Goal: Transaction & Acquisition: Book appointment/travel/reservation

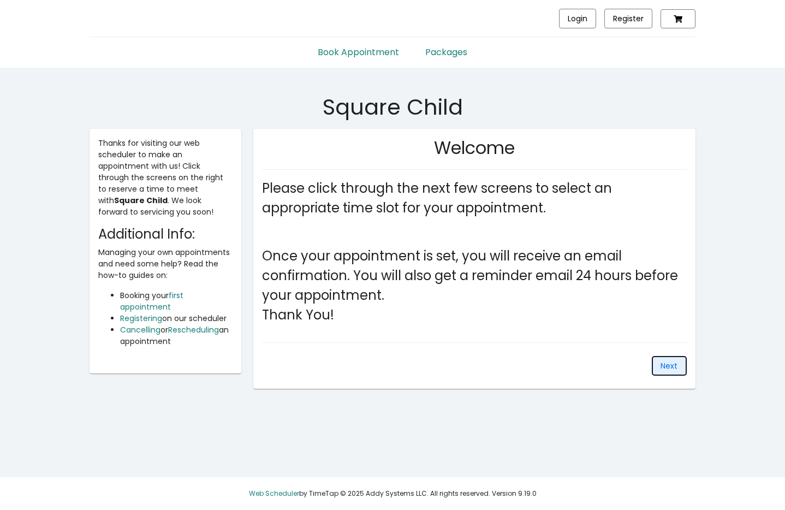
click at [658, 368] on button "Next" at bounding box center [669, 366] width 35 height 20
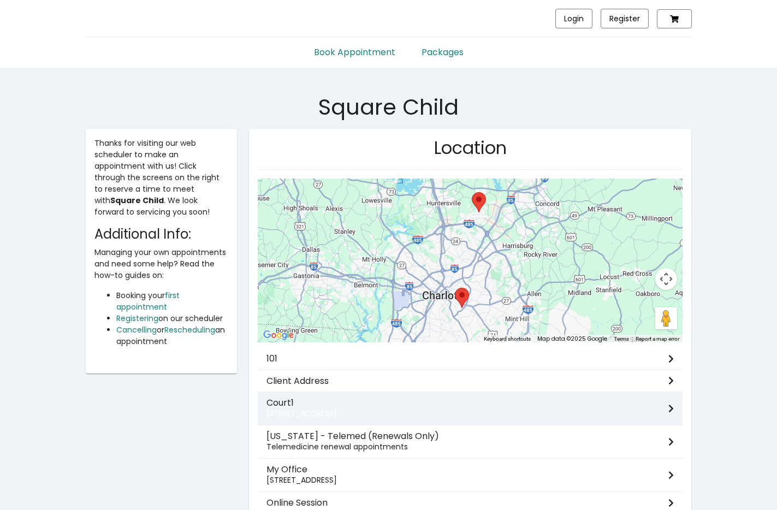
click at [571, 399] on h3 "Court1" at bounding box center [467, 402] width 402 height 10
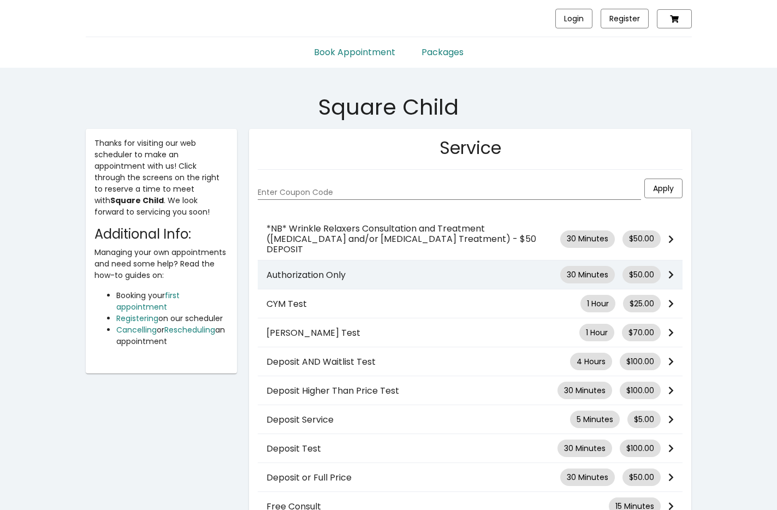
click at [497, 270] on div "Authorization Only 30 Minutes $50.00" at bounding box center [470, 274] width 425 height 17
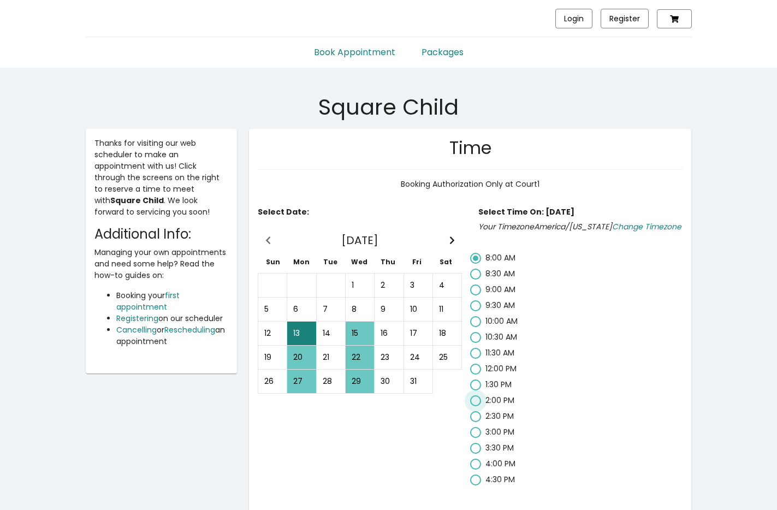
click at [507, 398] on span "2:00 PM" at bounding box center [499, 400] width 29 height 11
click at [475, 406] on input "2:00 PM" at bounding box center [475, 406] width 1 height 1
radio input "false"
radio input "true"
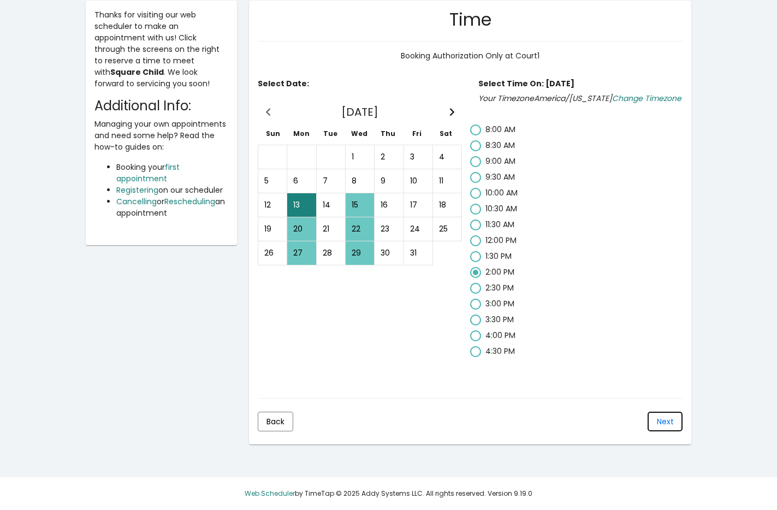
click at [656, 416] on button "Next" at bounding box center [664, 422] width 35 height 20
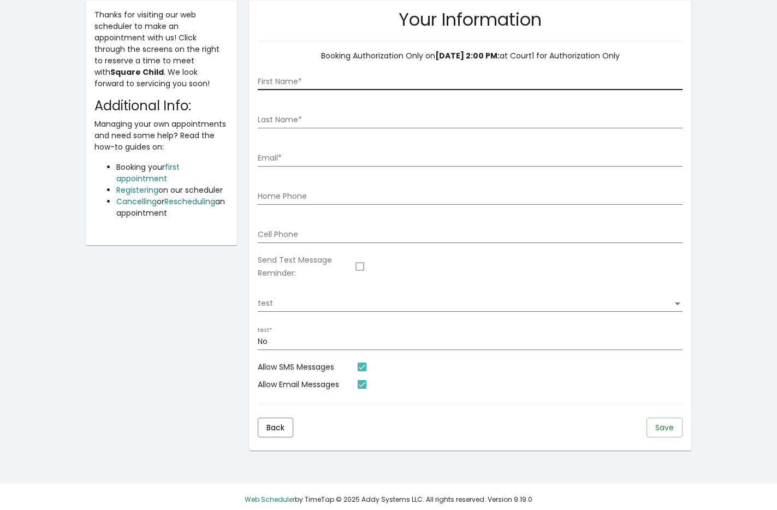
click at [551, 82] on input "First Name *" at bounding box center [470, 82] width 425 height 9
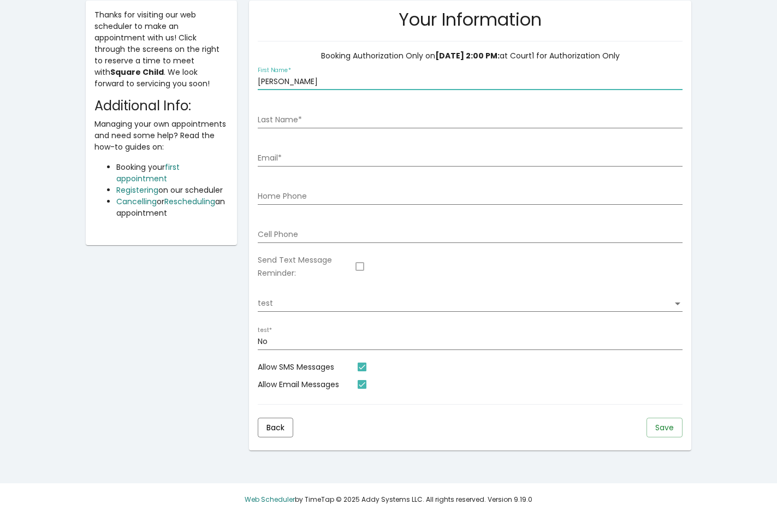
type input "[PERSON_NAME]"
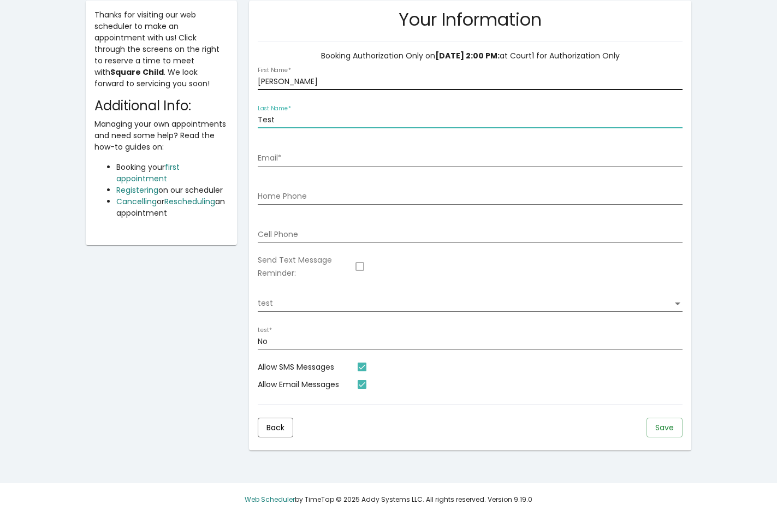
type input "Test"
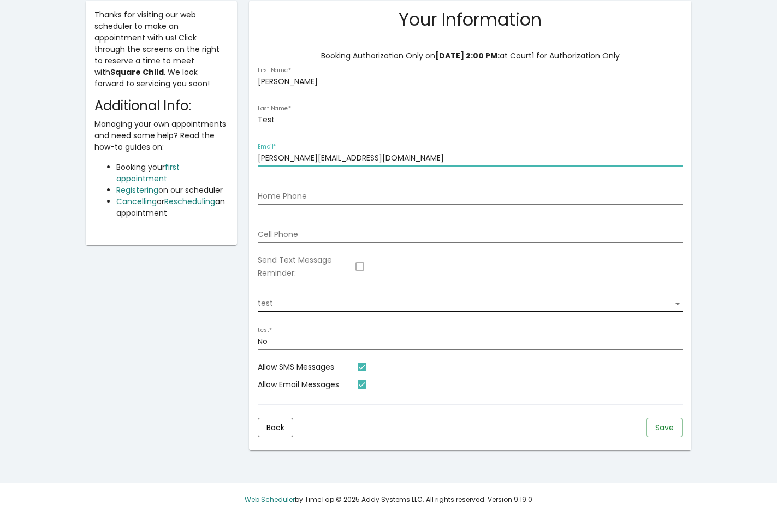
type input "[PERSON_NAME][EMAIL_ADDRESS][DOMAIN_NAME]"
click at [597, 295] on div "test test" at bounding box center [470, 300] width 425 height 22
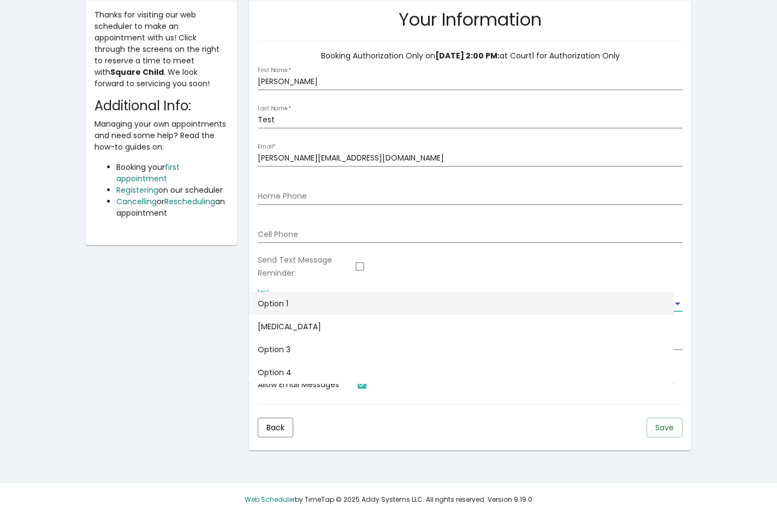
click at [609, 306] on span "Option 1" at bounding box center [461, 303] width 407 height 23
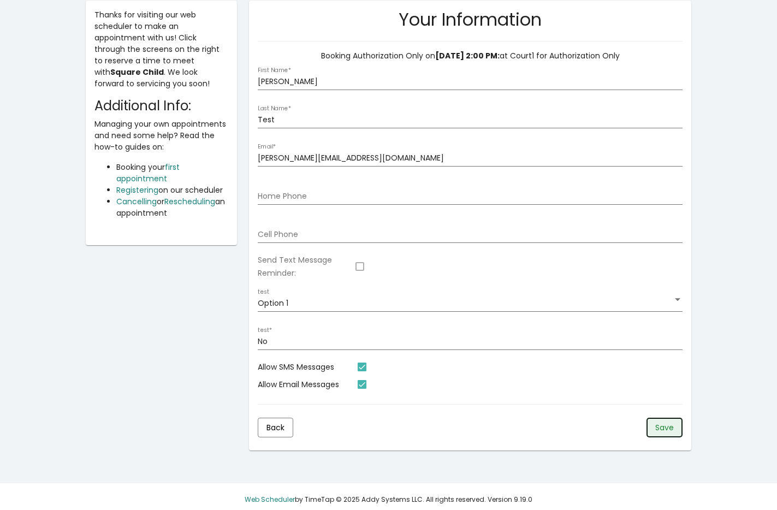
click at [671, 428] on span "Save" at bounding box center [664, 427] width 19 height 11
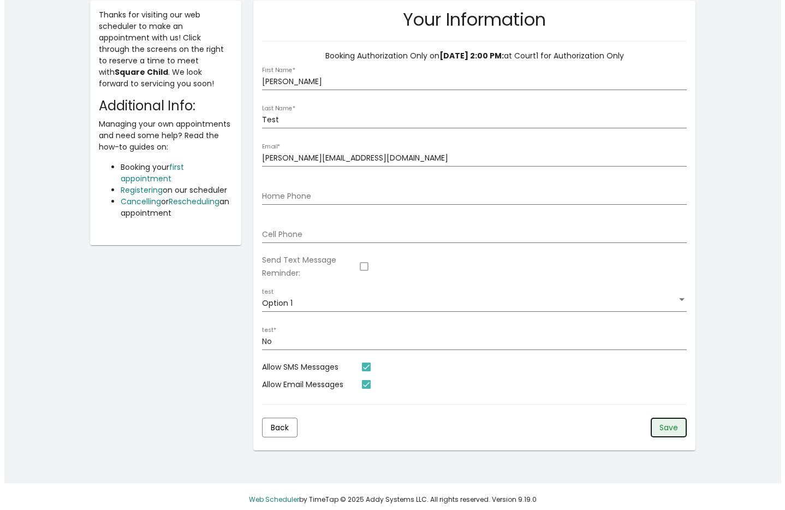
scroll to position [0, 0]
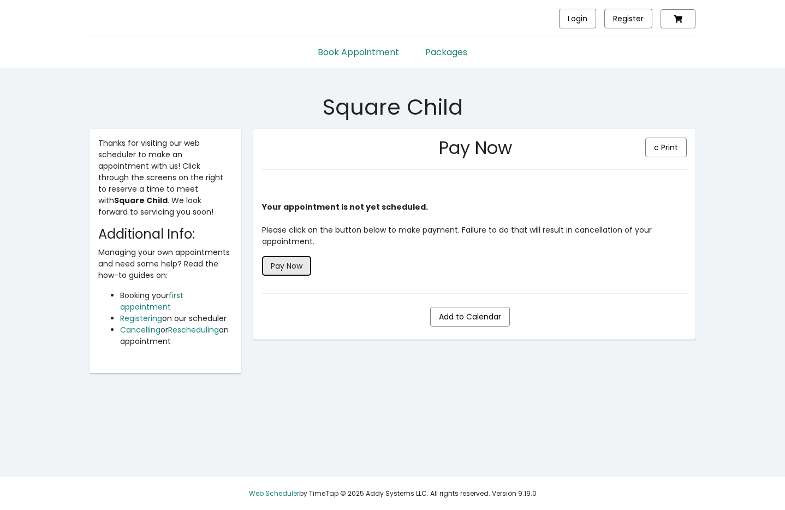
click at [311, 266] on button "Pay Now" at bounding box center [286, 266] width 49 height 20
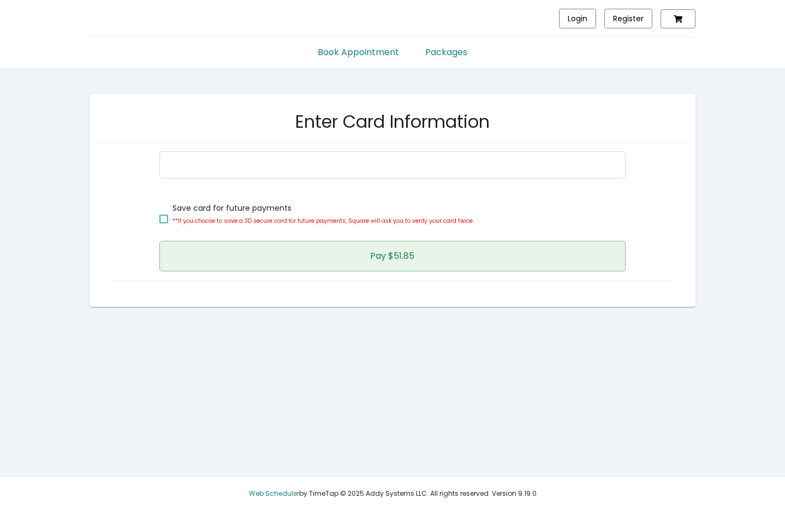
click at [349, 253] on button "Pay $51.85" at bounding box center [392, 256] width 466 height 31
